Goal: Contribute content

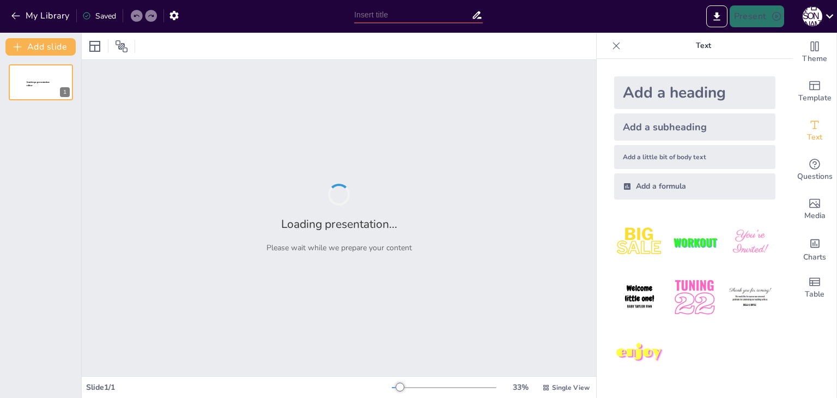
type input "Основні види інформації: класифікація та характеристики"
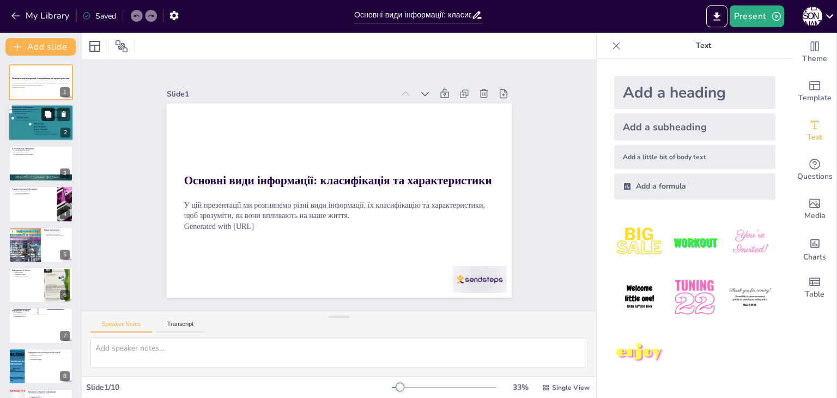
click at [44, 111] on button at bounding box center [47, 114] width 13 height 13
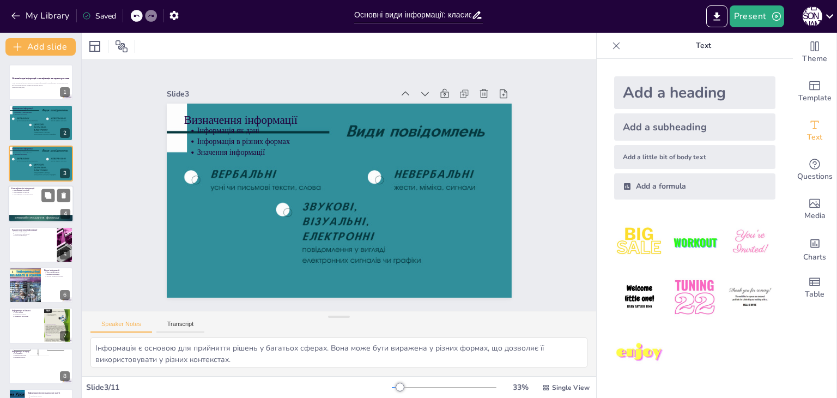
click at [39, 200] on div at bounding box center [40, 203] width 65 height 37
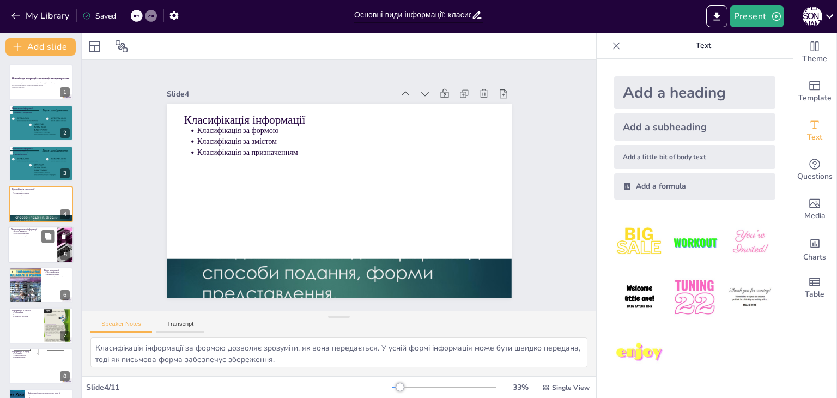
click at [43, 243] on div at bounding box center [40, 244] width 65 height 37
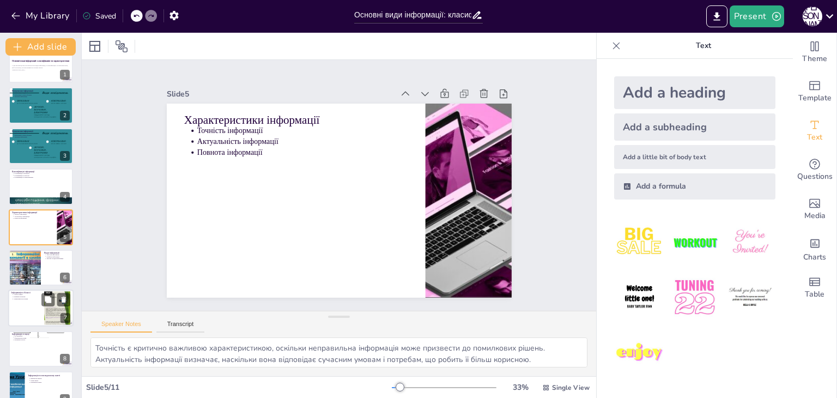
click at [35, 296] on p "Прийняття рішень" at bounding box center [27, 297] width 27 height 2
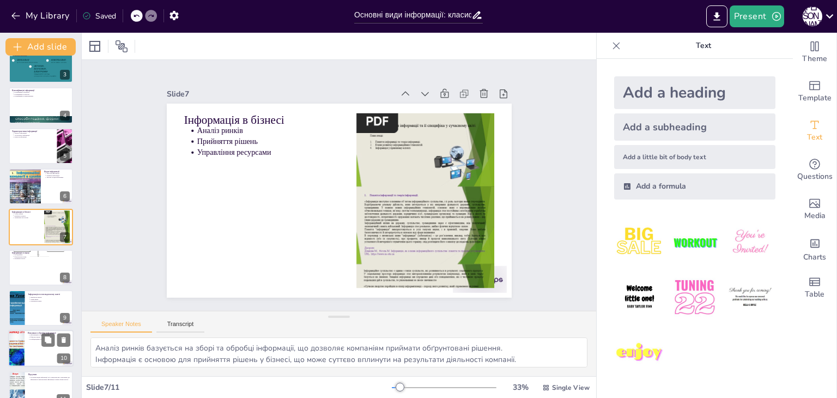
click at [21, 343] on div at bounding box center [16, 348] width 49 height 37
type textarea "Інформаційне перевантаження є серйозною проблемою, оскільки воно ускладнює прий…"
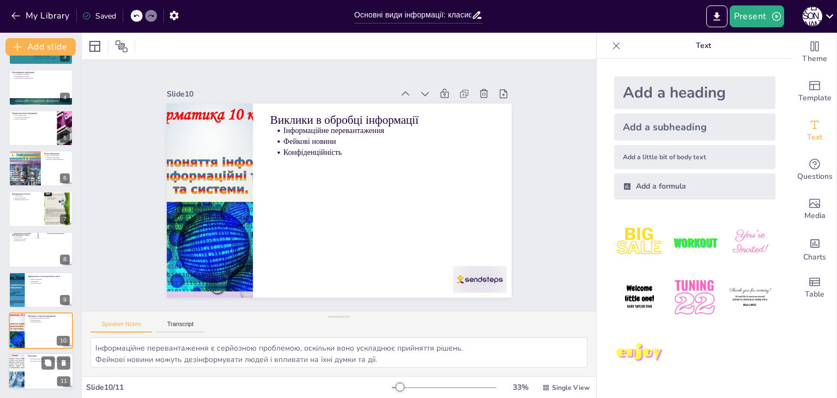
click at [24, 370] on div at bounding box center [16, 371] width 49 height 37
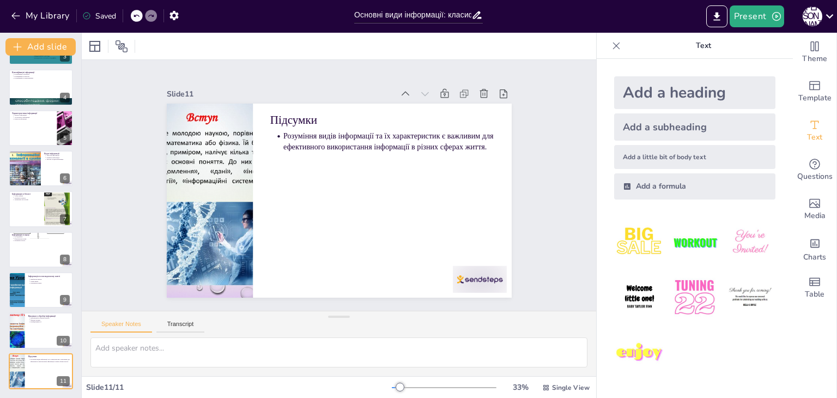
click at [677, 130] on div "Add a subheading" at bounding box center [694, 126] width 161 height 27
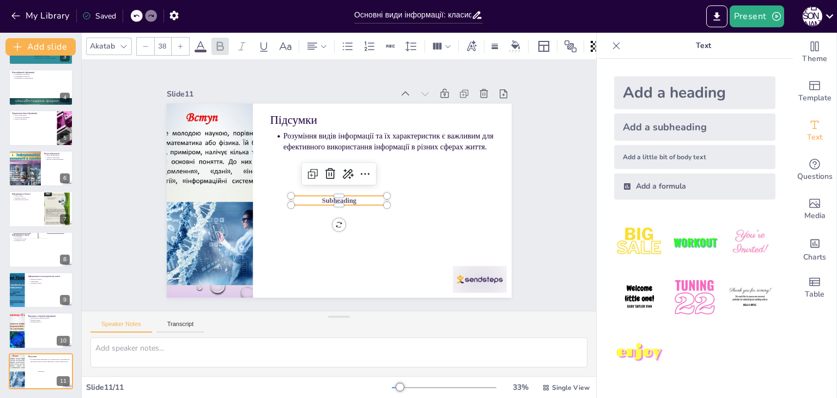
click at [677, 130] on div "Add a subheading" at bounding box center [694, 126] width 161 height 27
click at [652, 96] on div "Add a heading" at bounding box center [694, 92] width 161 height 33
type input "68"
click at [19, 17] on icon "button" at bounding box center [15, 15] width 11 height 11
